Goal: Transaction & Acquisition: Purchase product/service

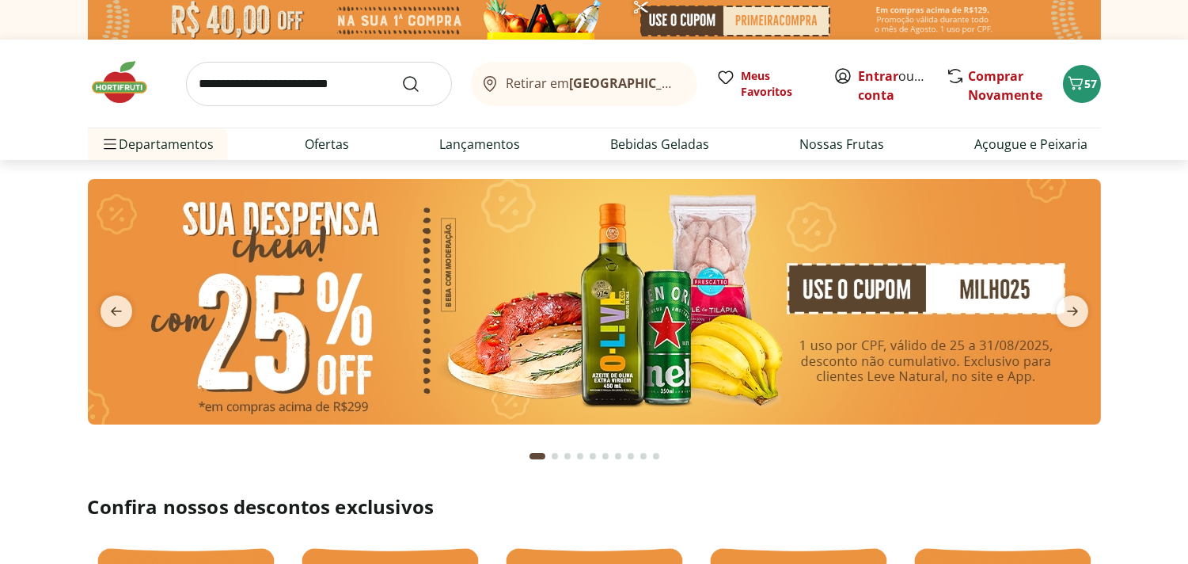
click at [657, 321] on img at bounding box center [594, 301] width 1013 height 245
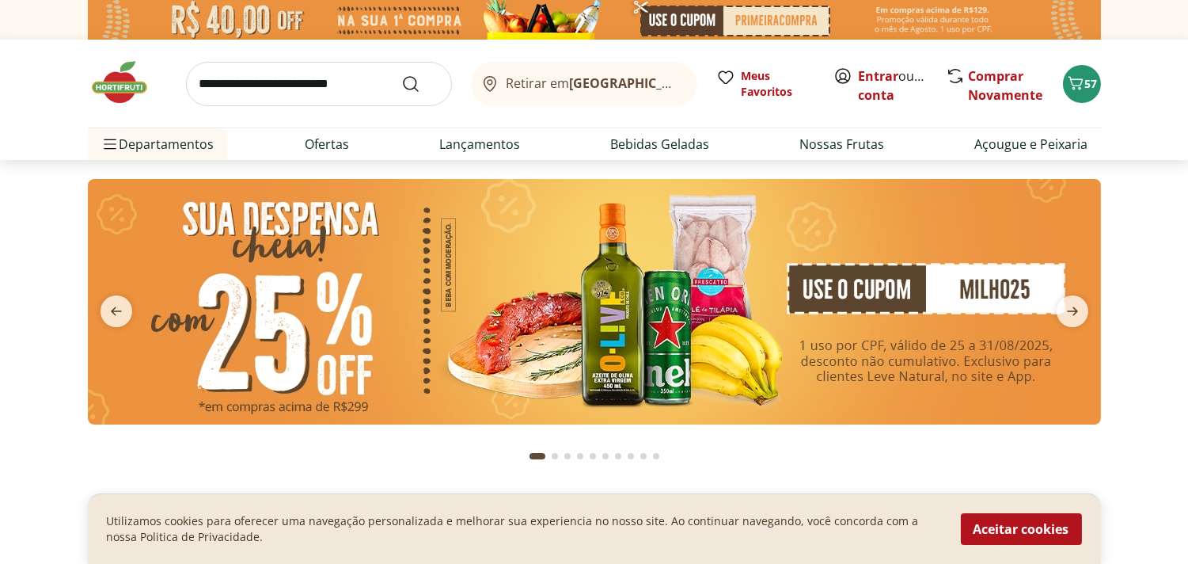
click at [658, 321] on img at bounding box center [594, 301] width 1013 height 245
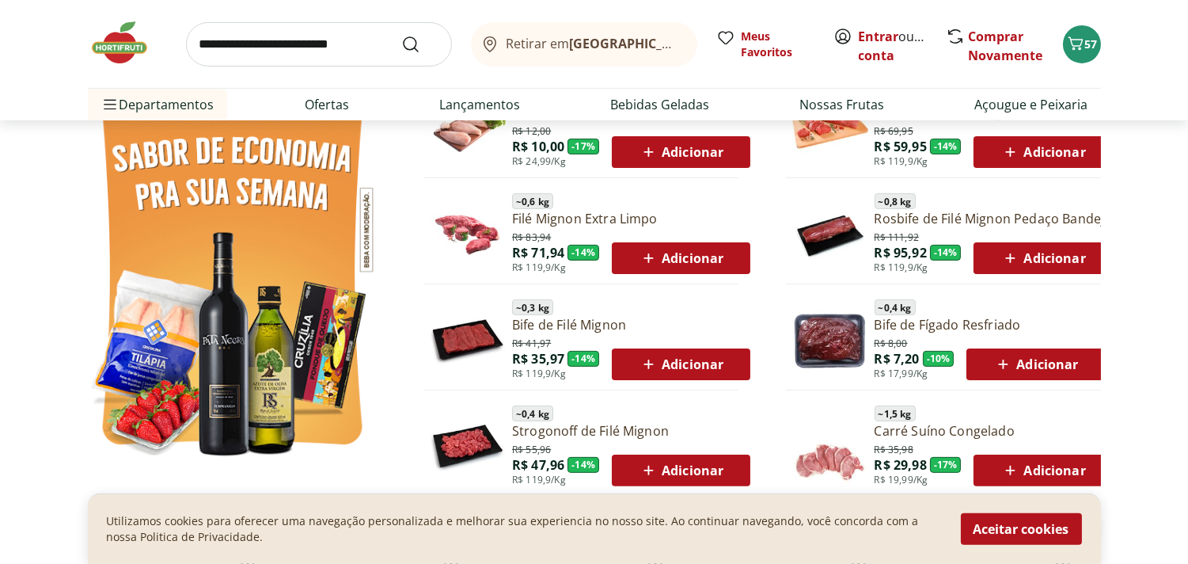
scroll to position [967, 0]
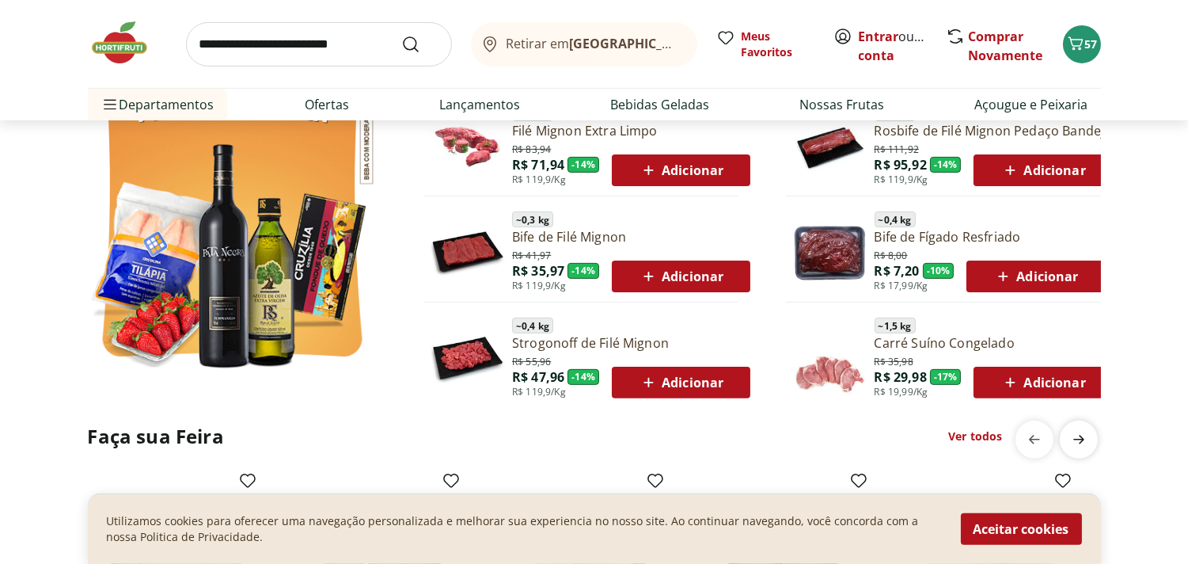
click at [1082, 440] on icon "next" at bounding box center [1078, 439] width 11 height 9
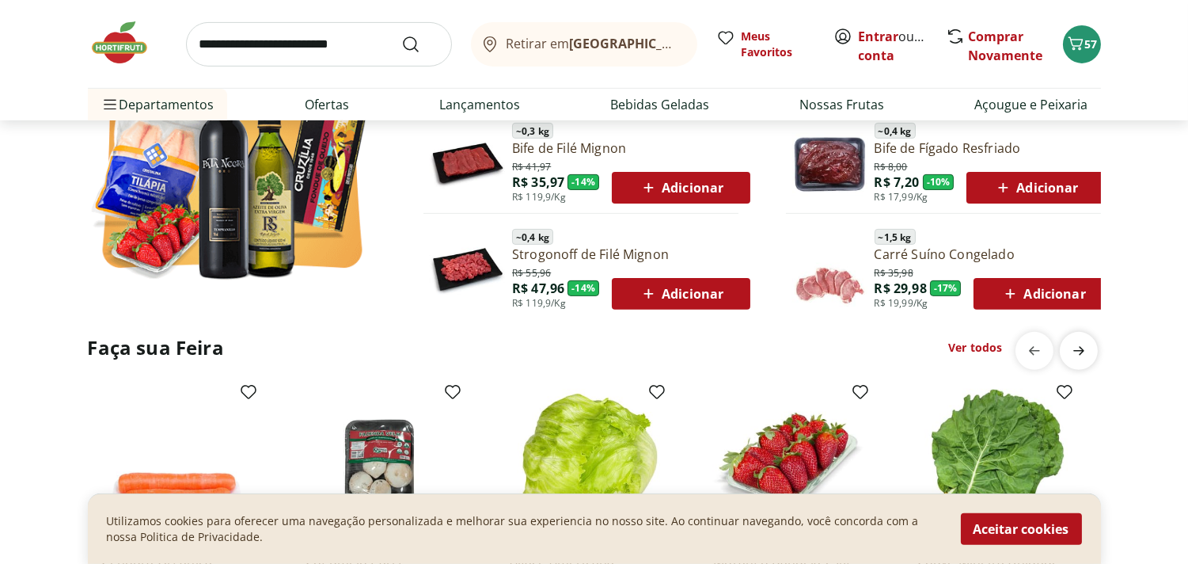
scroll to position [1055, 0]
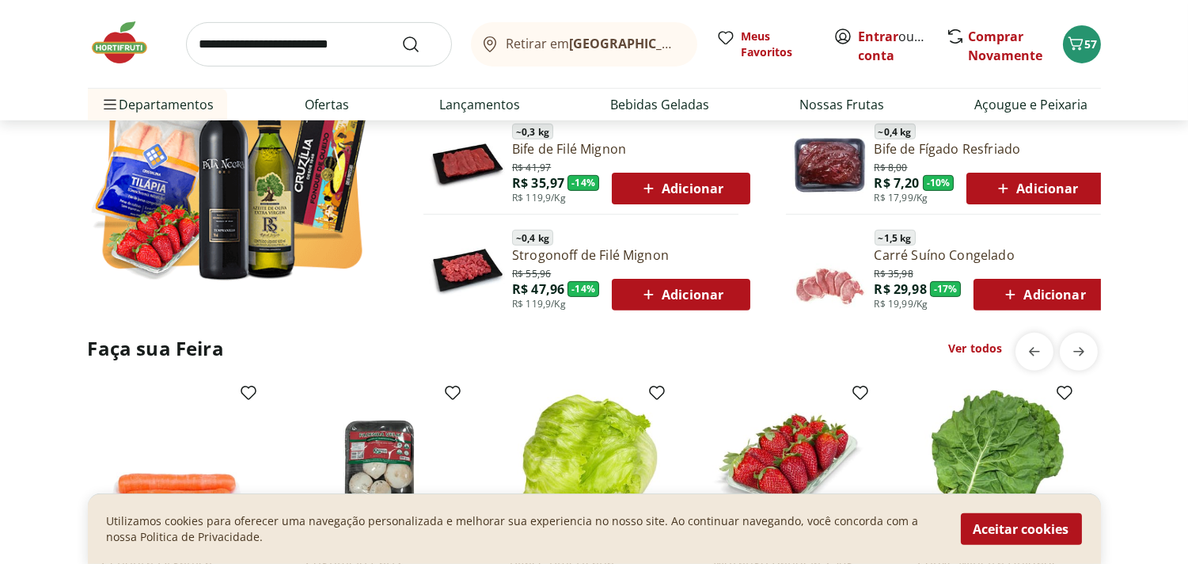
click at [971, 354] on link "Ver todos" at bounding box center [975, 348] width 54 height 16
select select "**********"
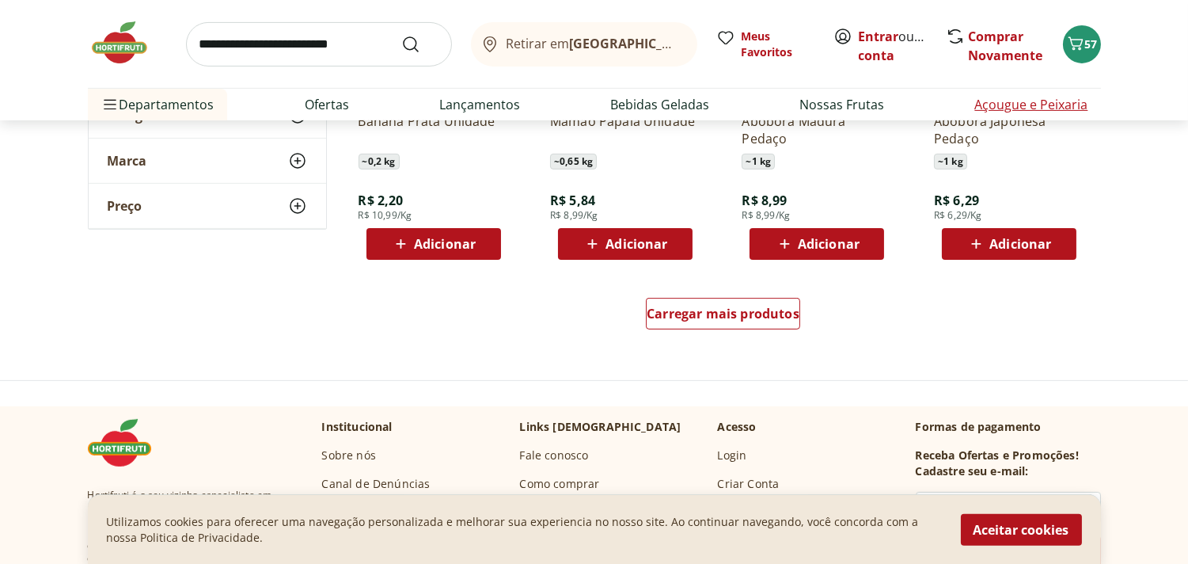
scroll to position [1055, 0]
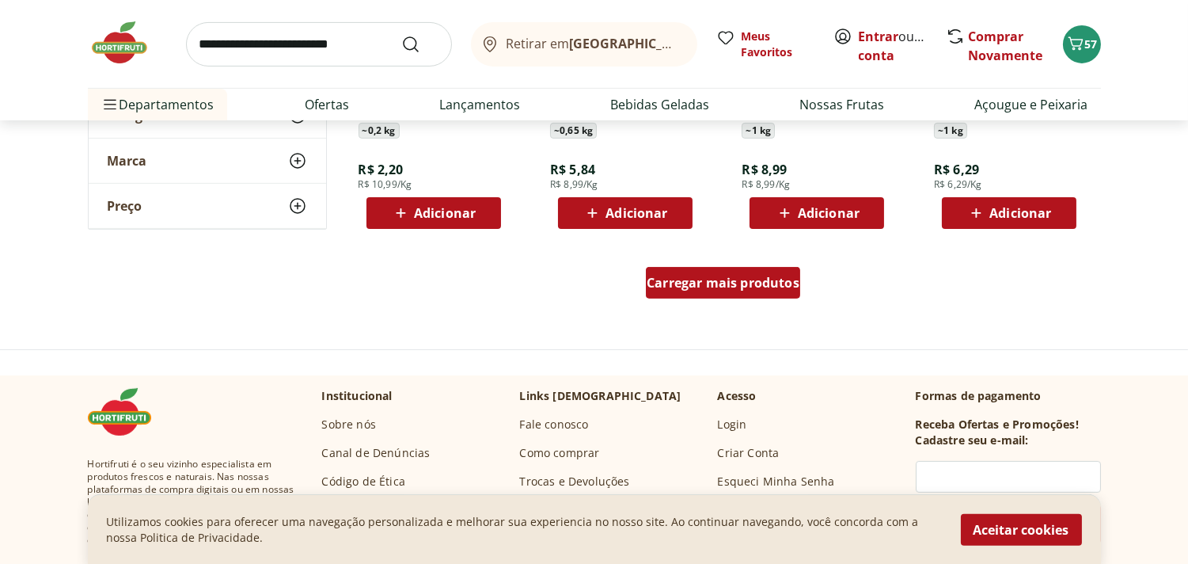
click at [724, 293] on div "Carregar mais produtos" at bounding box center [723, 283] width 154 height 32
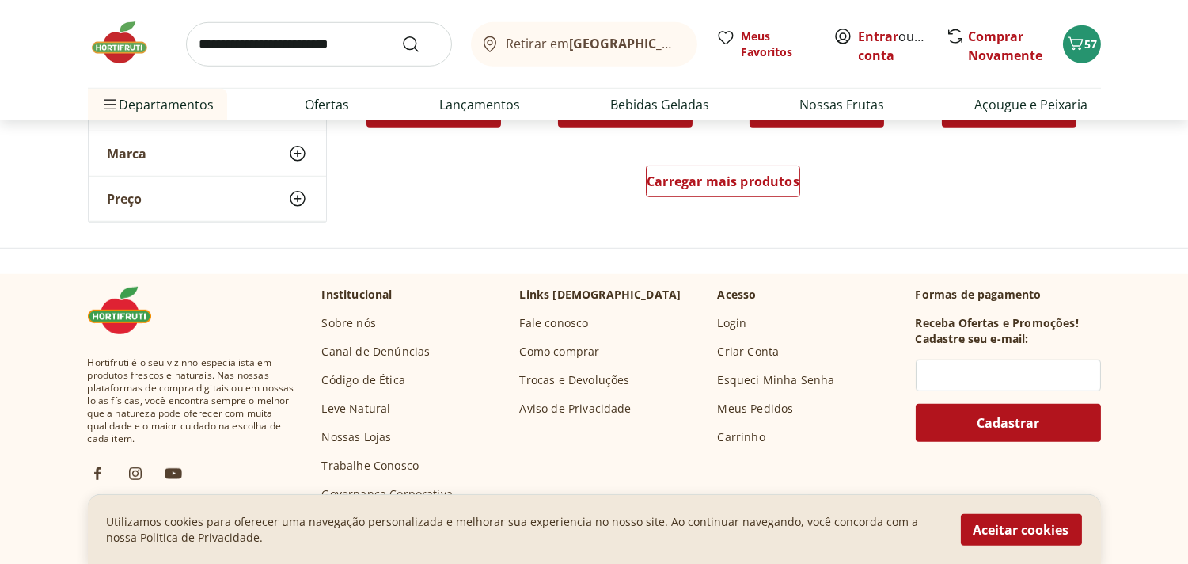
scroll to position [2198, 0]
